Goal: Find contact information: Find contact information

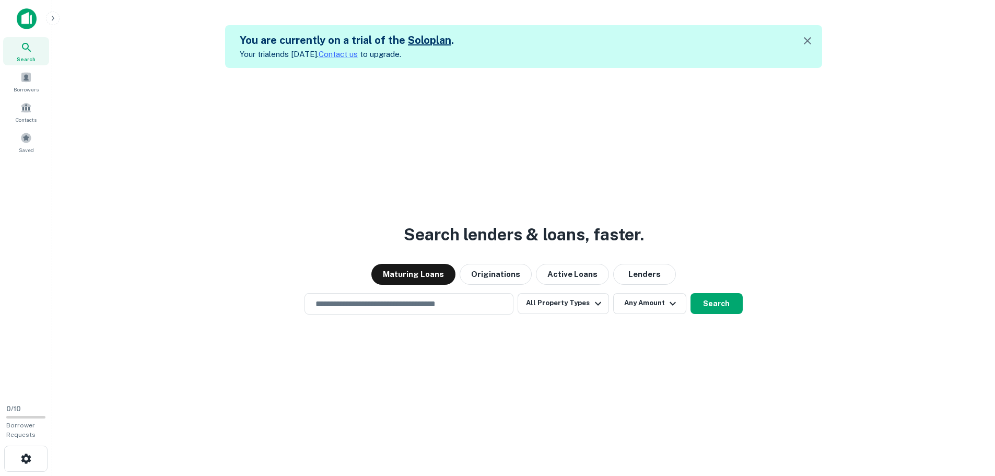
click at [984, 15] on div at bounding box center [497, 23] width 995 height 47
click at [984, 20] on div at bounding box center [497, 23] width 995 height 47
click at [981, 22] on div at bounding box center [497, 23] width 995 height 47
click at [378, 300] on input "text" at bounding box center [409, 304] width 200 height 12
type input "**********"
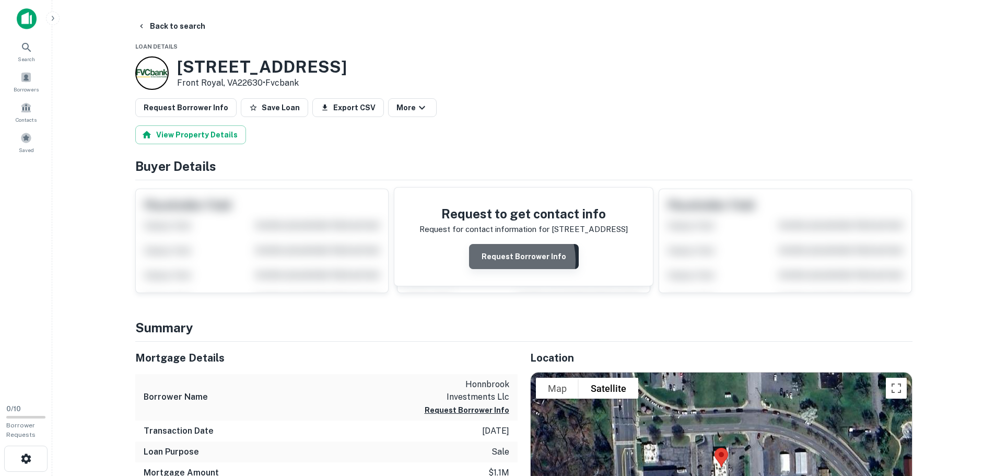
click at [508, 260] on button "Request Borrower Info" at bounding box center [524, 256] width 110 height 25
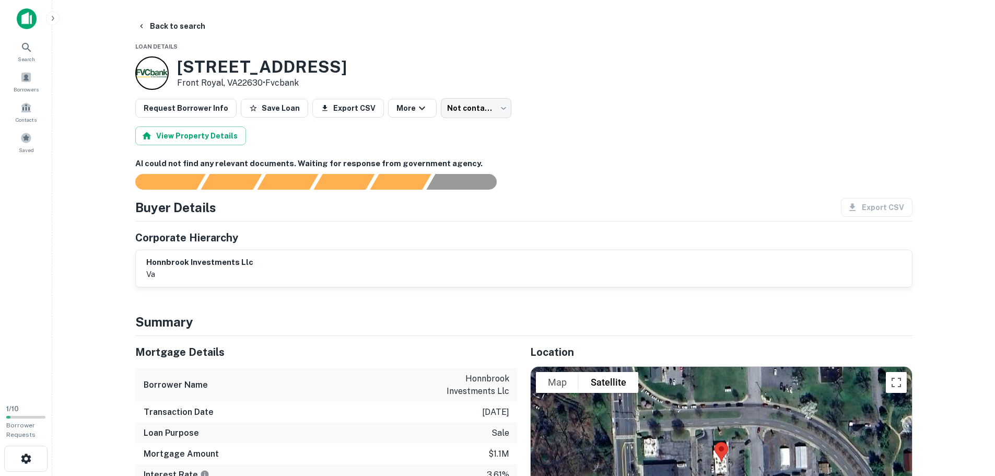
click at [297, 211] on div "Buyer Details Export CSV" at bounding box center [524, 207] width 778 height 19
click at [448, 183] on div "AI fulfillment process complete." at bounding box center [456, 181] width 61 height 16
click at [456, 180] on div "AI fulfillment process complete." at bounding box center [456, 181] width 61 height 16
click at [439, 194] on div "AI could not find any relevant documents. Waiting for response from government …" at bounding box center [524, 223] width 778 height 130
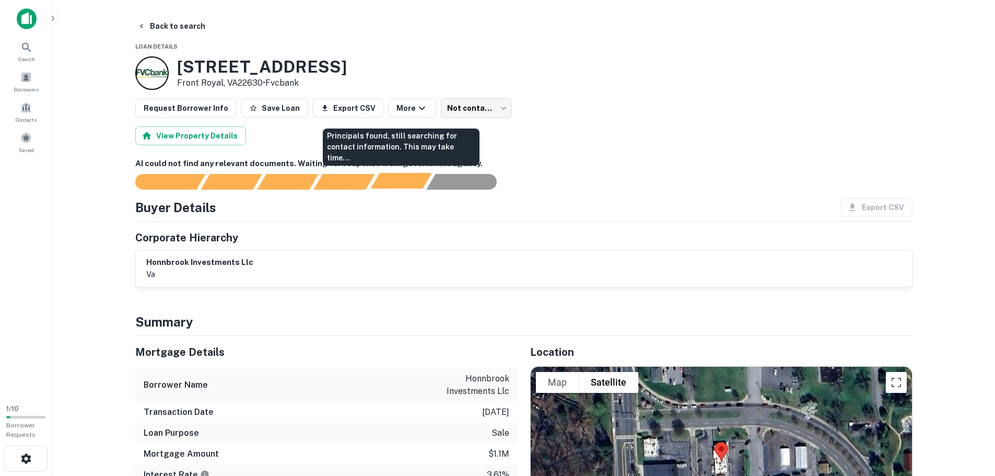
click at [395, 185] on div "Principals found, still searching for contact information. This may take time..." at bounding box center [400, 181] width 61 height 16
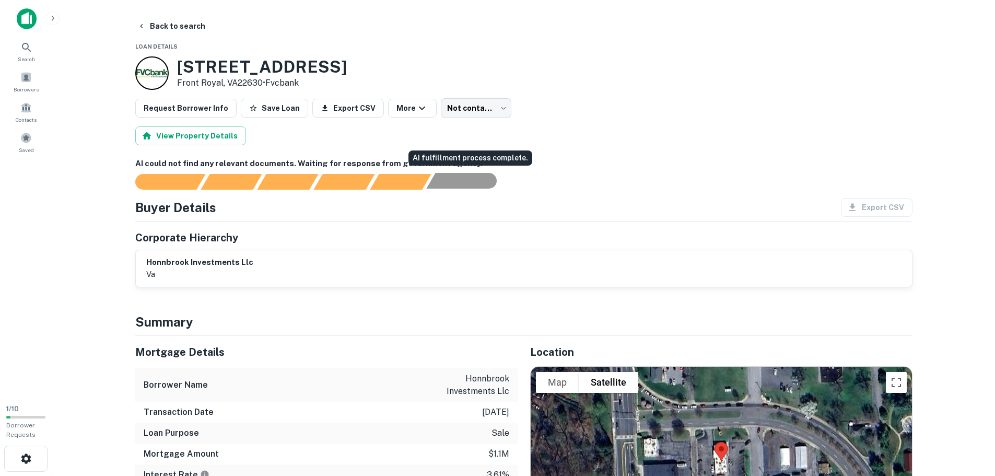
click at [438, 187] on div "AI fulfillment process complete." at bounding box center [456, 181] width 61 height 16
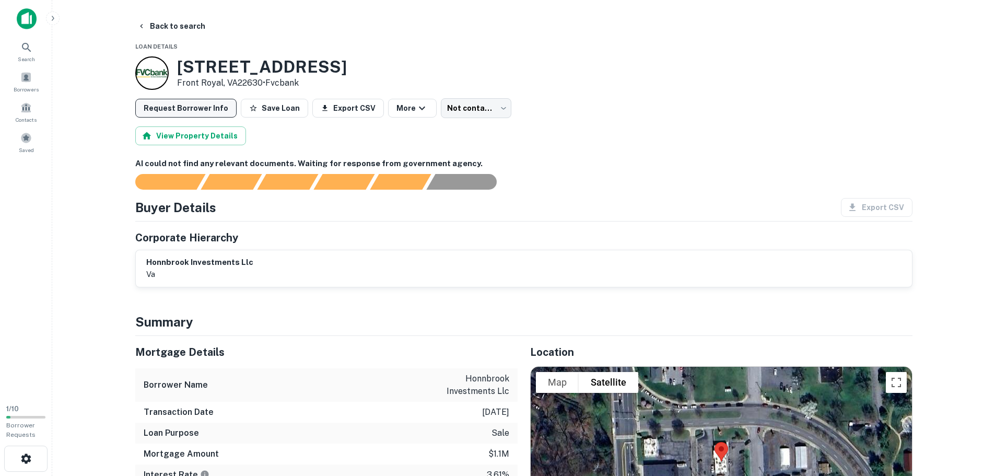
click at [222, 110] on button "Request Borrower Info" at bounding box center [185, 108] width 101 height 19
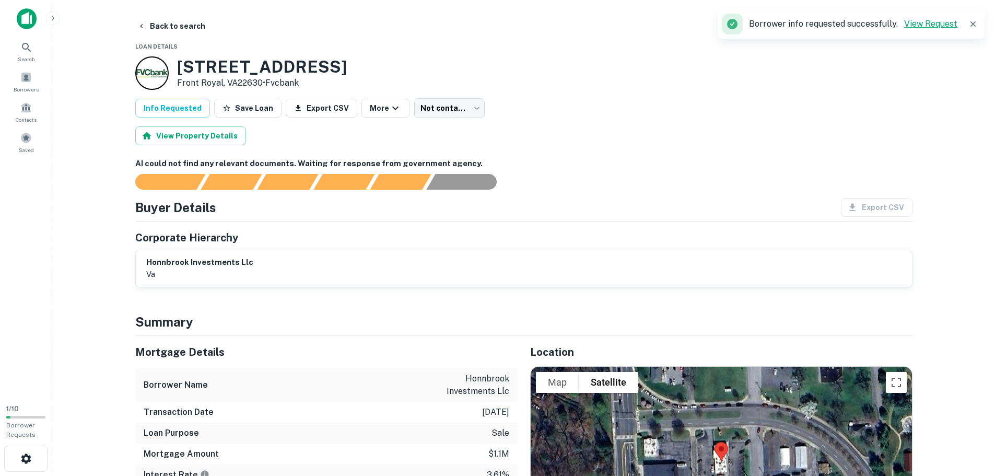
click at [920, 27] on link "View Request" at bounding box center [930, 24] width 53 height 10
click at [201, 254] on div "honnbrook investments llc va" at bounding box center [524, 268] width 776 height 37
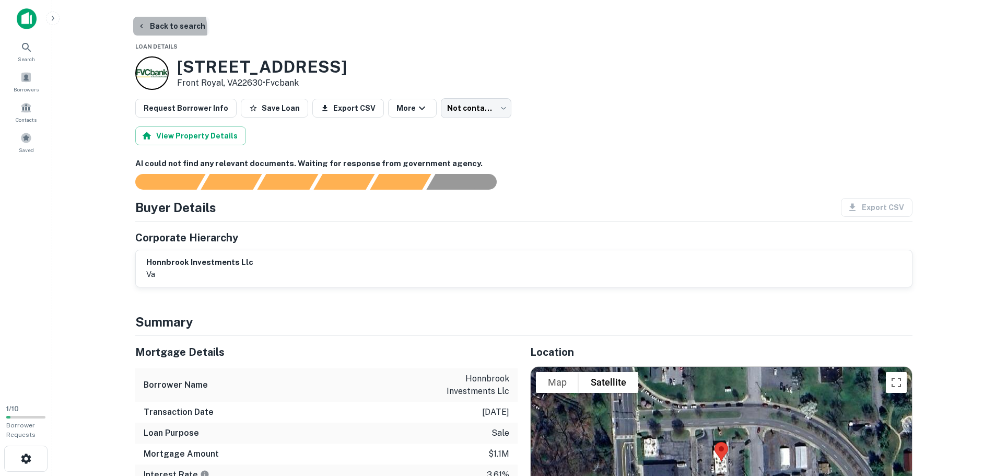
click at [153, 30] on button "Back to search" at bounding box center [171, 26] width 76 height 19
click at [26, 59] on span "Search" at bounding box center [26, 59] width 17 height 8
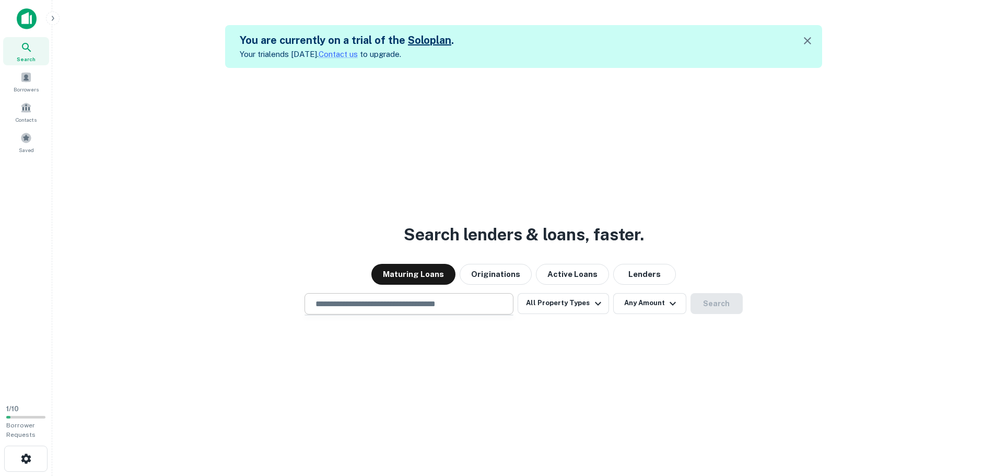
click at [329, 296] on div "​" at bounding box center [409, 303] width 209 height 21
click at [335, 304] on input "text" at bounding box center [409, 304] width 200 height 12
paste input "**********"
type input "**********"
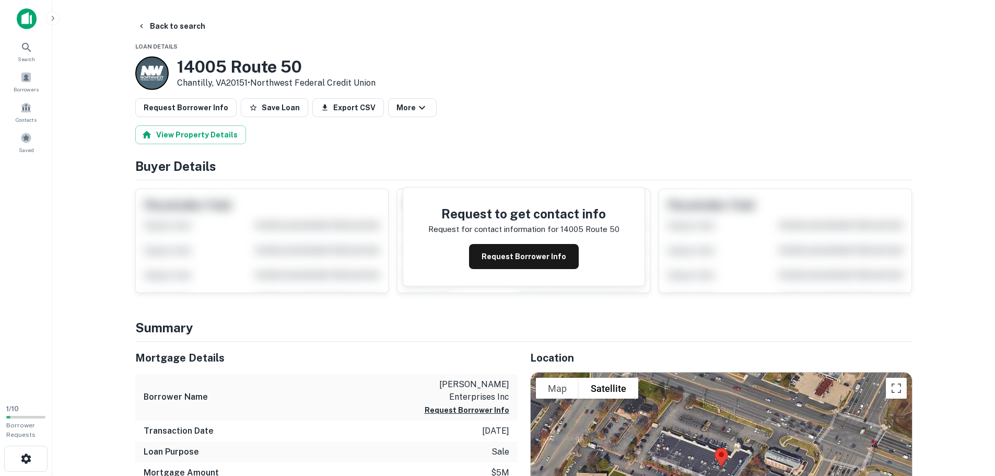
scroll to position [52, 0]
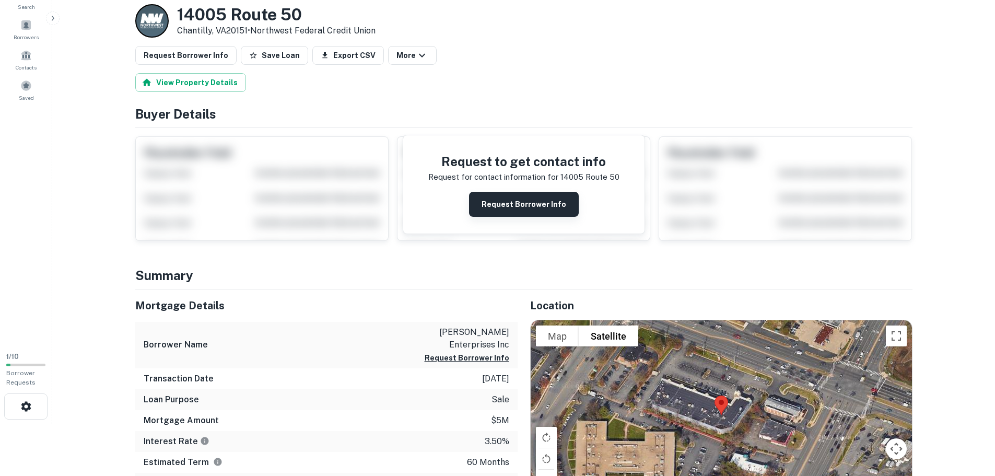
click at [531, 211] on button "Request Borrower Info" at bounding box center [524, 204] width 110 height 25
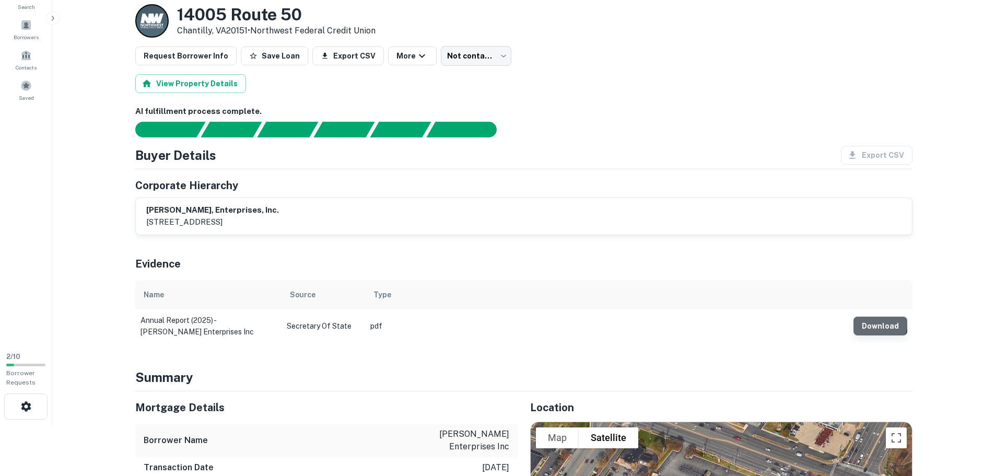
click at [871, 320] on button "Download" at bounding box center [881, 326] width 54 height 19
click at [343, 214] on div "bhuller, enterprises, inc. 1050 autumn mist lane, great falls, va, 22066-0000" at bounding box center [524, 216] width 756 height 24
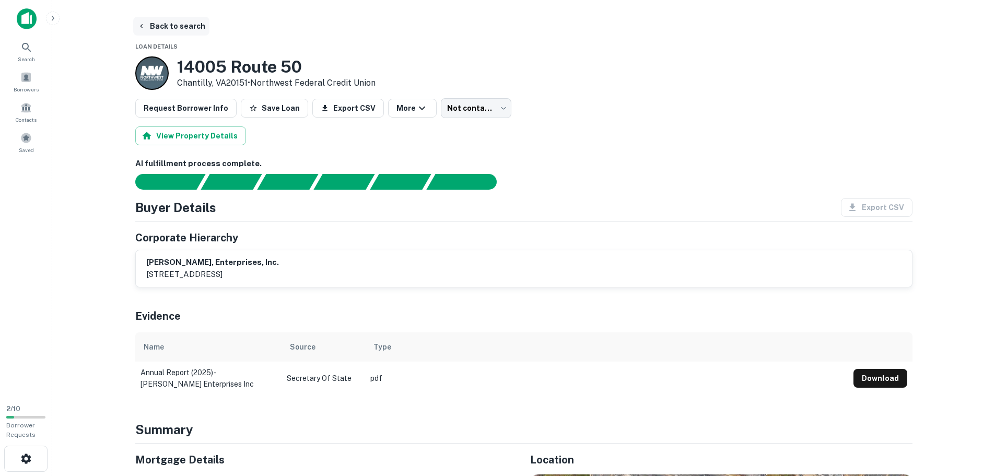
click at [159, 28] on button "Back to search" at bounding box center [171, 26] width 76 height 19
drag, startPoint x: 31, startPoint y: 53, endPoint x: 34, endPoint y: 76, distance: 23.3
click at [31, 53] on icon at bounding box center [26, 47] width 13 height 13
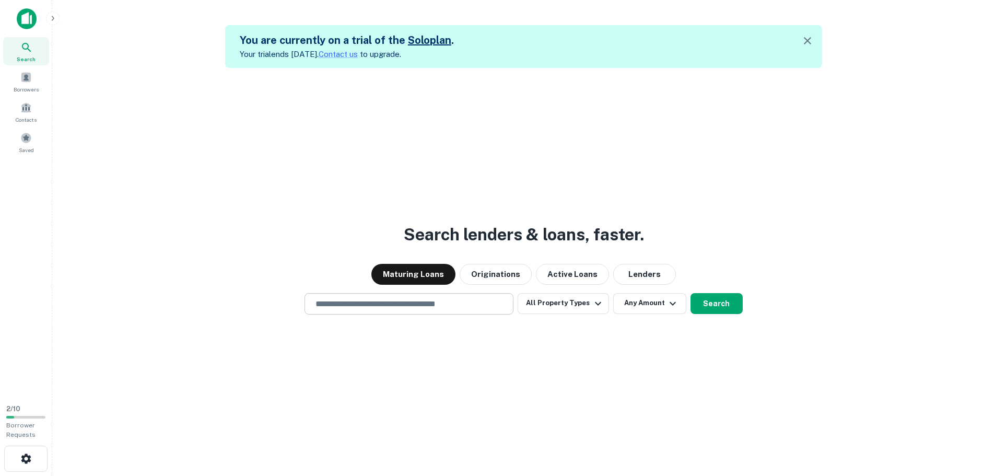
click at [434, 304] on input "text" at bounding box center [409, 304] width 200 height 12
type input "**********"
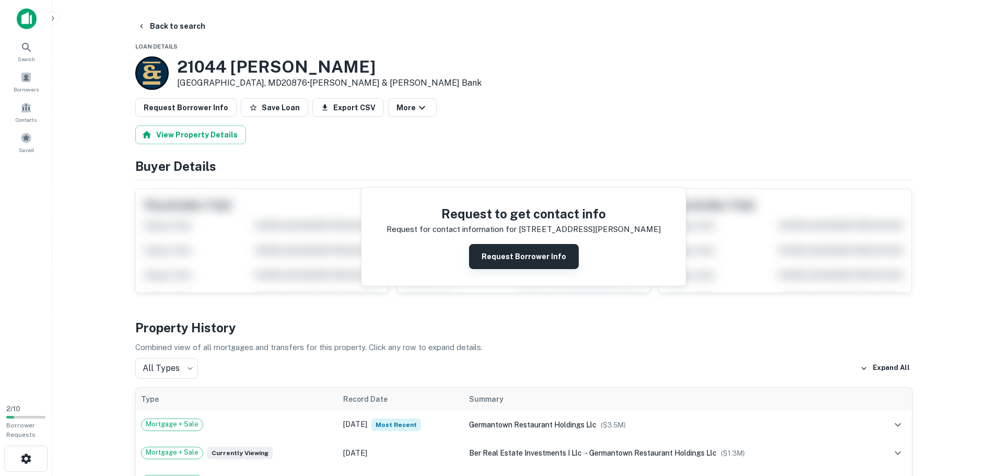
click at [497, 264] on button "Request Borrower Info" at bounding box center [524, 256] width 110 height 25
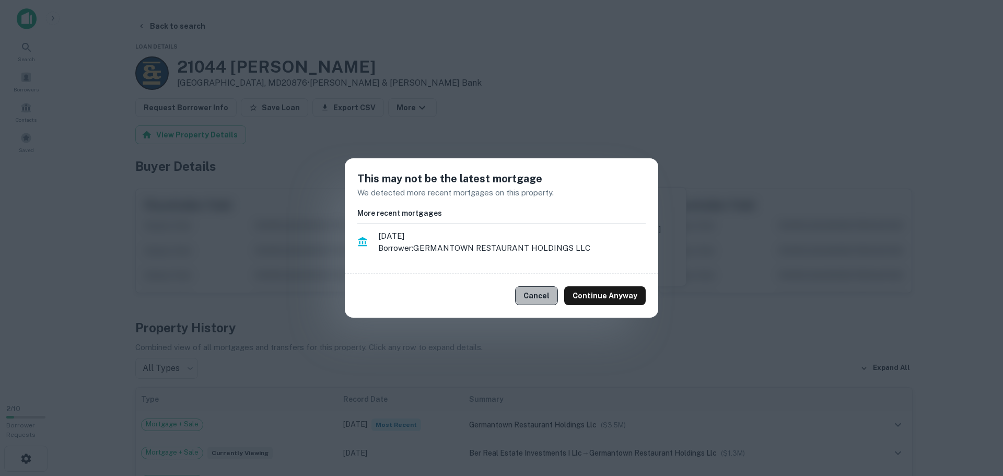
click at [549, 297] on button "Cancel" at bounding box center [536, 295] width 43 height 19
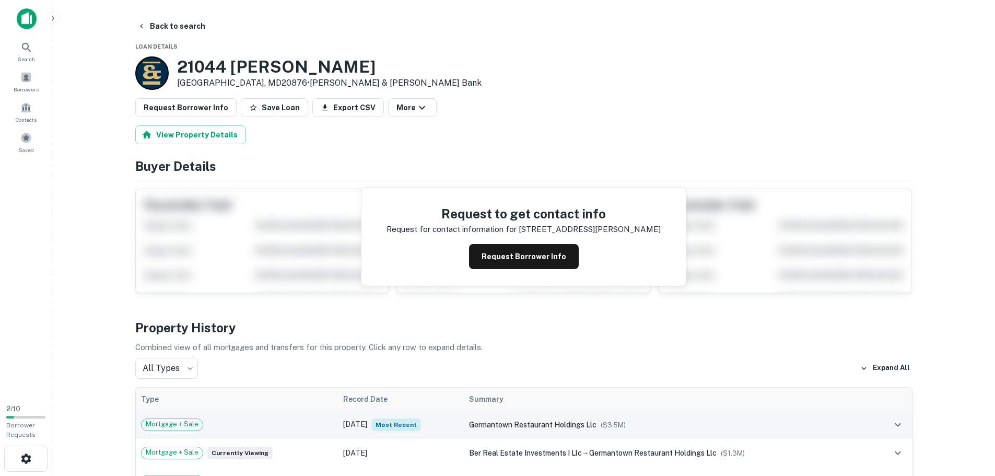
click at [451, 423] on td "Aug 21, 2019 Most Recent" at bounding box center [401, 425] width 126 height 28
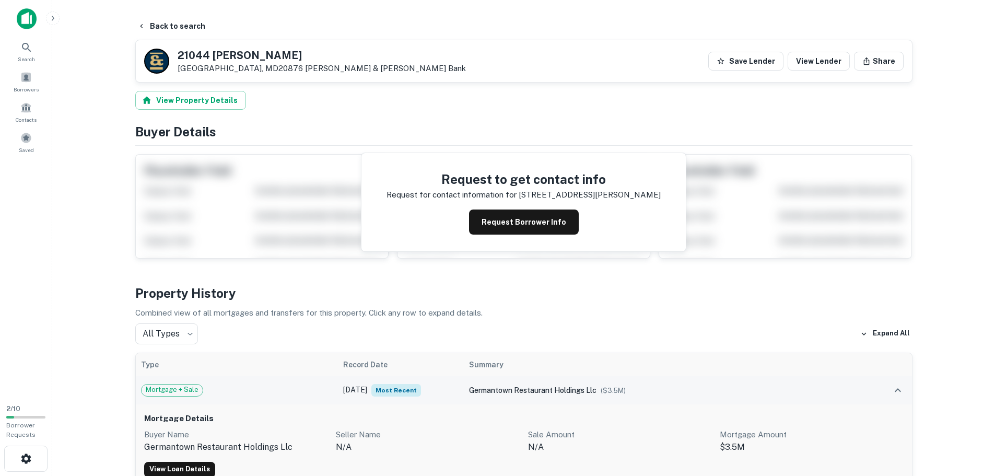
scroll to position [157, 0]
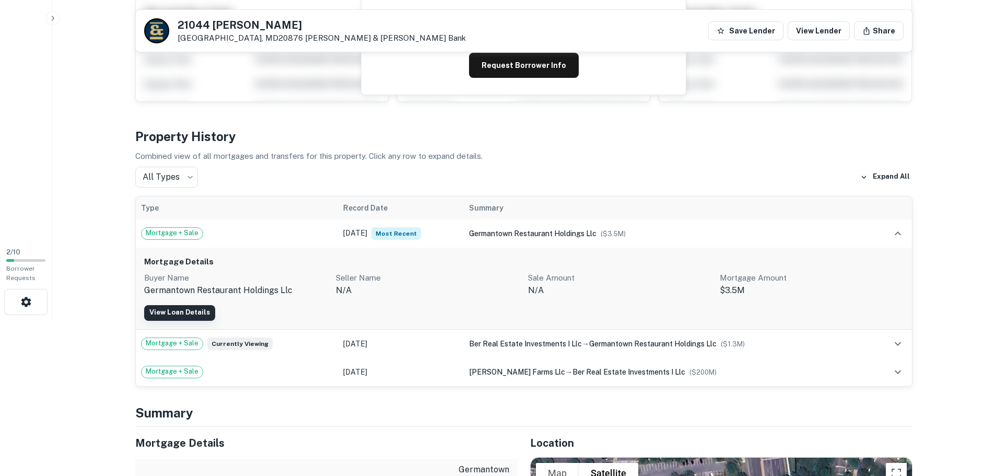
click at [170, 310] on button "View Loan Details" at bounding box center [179, 313] width 71 height 16
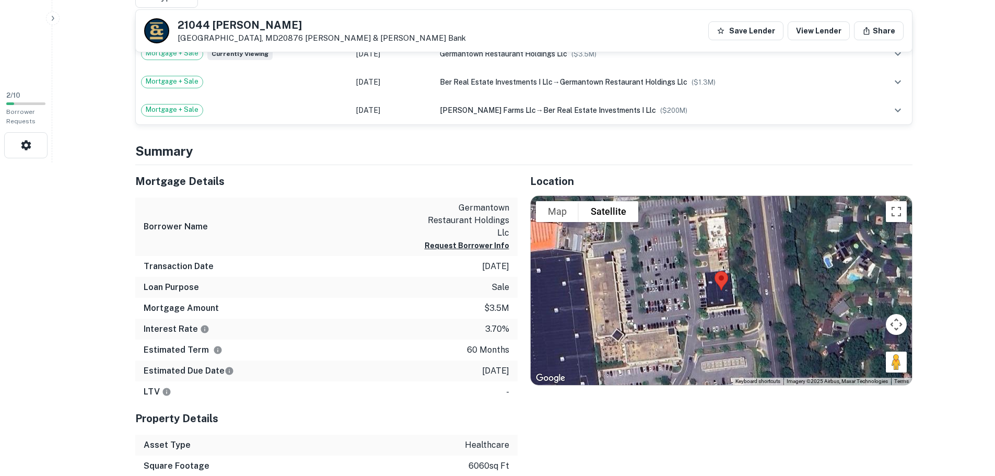
scroll to position [157, 0]
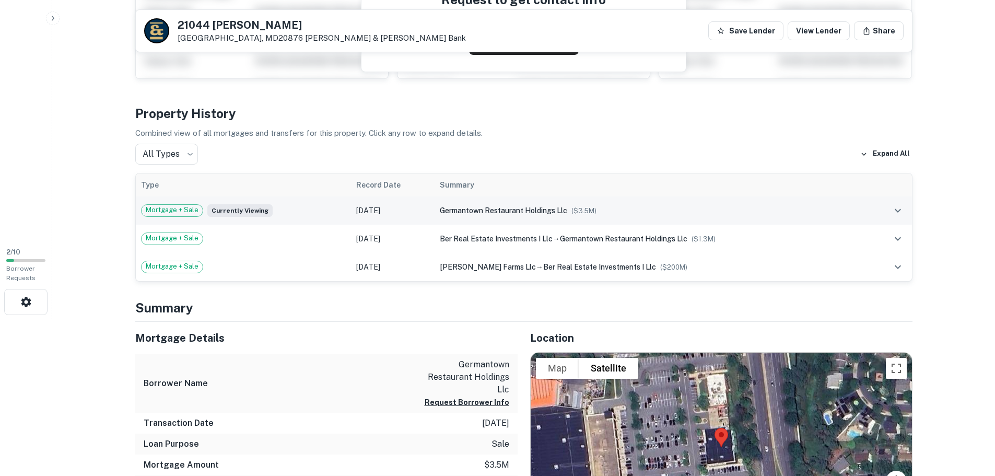
click at [338, 218] on td "Mortgage + Sale Currently viewing" at bounding box center [244, 210] width 216 height 28
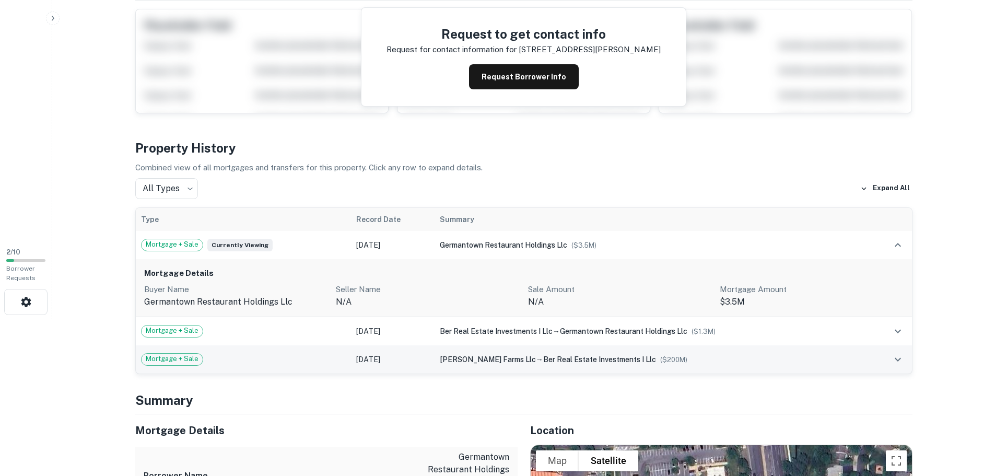
scroll to position [0, 0]
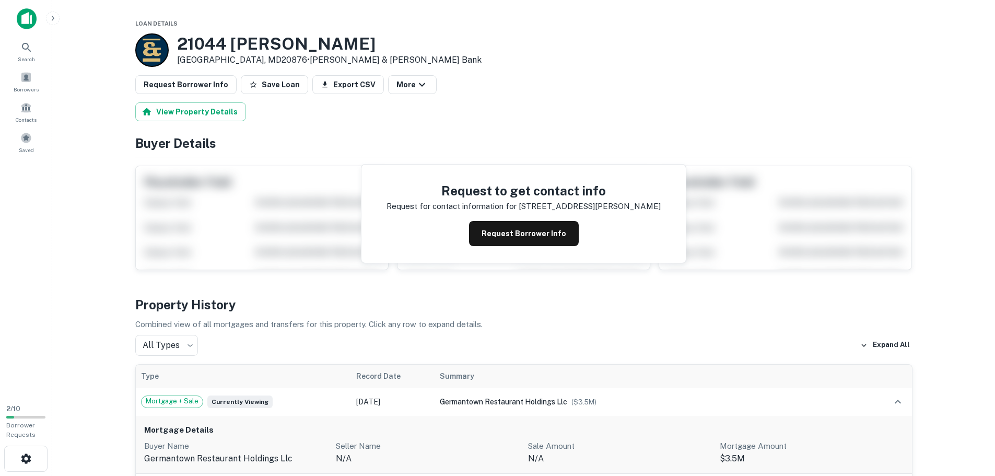
click at [515, 212] on p "Request for contact information for" at bounding box center [452, 206] width 130 height 13
click at [516, 226] on button "Request Borrower Info" at bounding box center [524, 233] width 110 height 25
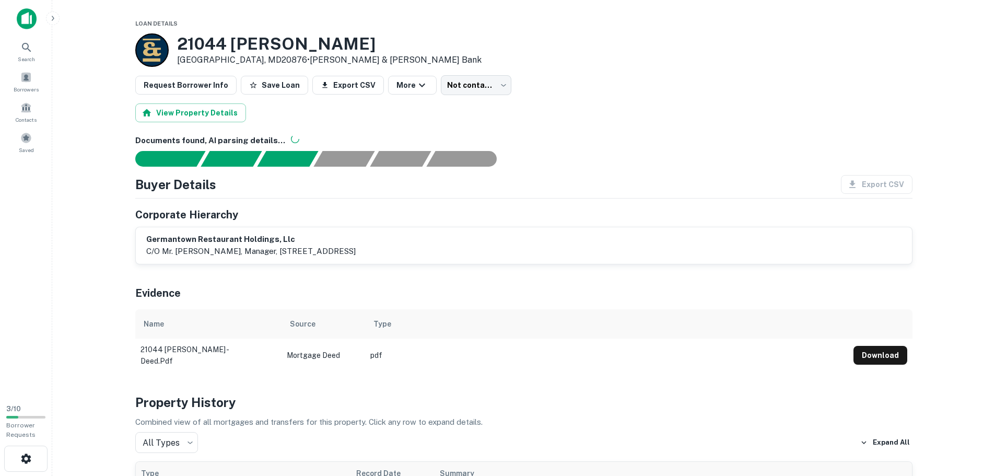
drag, startPoint x: 270, startPoint y: 248, endPoint x: 431, endPoint y: 250, distance: 160.9
click at [356, 250] on p "c/o mr. adam schwartz, manager, 15942 shady grove road, gaithersburg, md, 20877" at bounding box center [251, 251] width 210 height 13
copy p "15942 shady grove road, gaithersburg, md,"
click at [470, 188] on div "Buyer Details Export CSV" at bounding box center [524, 184] width 778 height 19
